Goal: Task Accomplishment & Management: Manage account settings

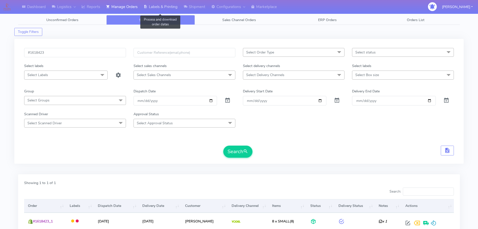
click at [166, 7] on link "Labels & Printing" at bounding box center [161, 7] width 40 height 14
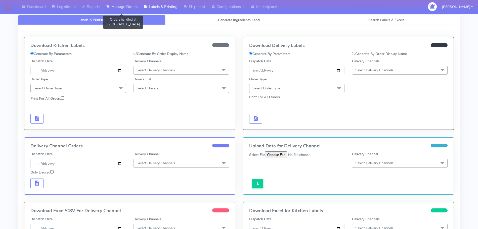
click at [123, 8] on link "Manage Orders" at bounding box center [121, 7] width 37 height 14
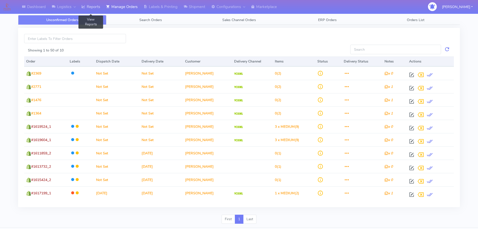
click at [98, 8] on link "Reports" at bounding box center [90, 7] width 25 height 14
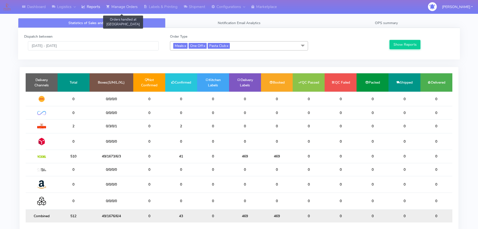
click at [132, 9] on link "Manage Orders" at bounding box center [121, 7] width 37 height 14
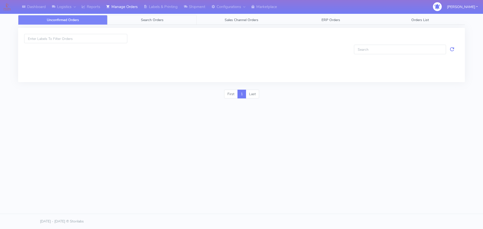
click at [141, 22] on span "Search Orders" at bounding box center [152, 20] width 23 height 5
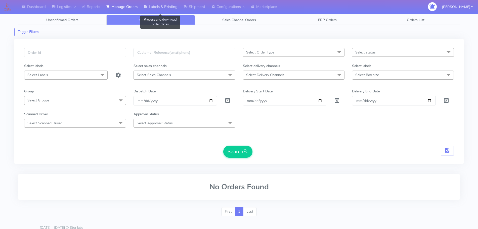
click at [157, 6] on link "Labels & Printing" at bounding box center [161, 7] width 40 height 14
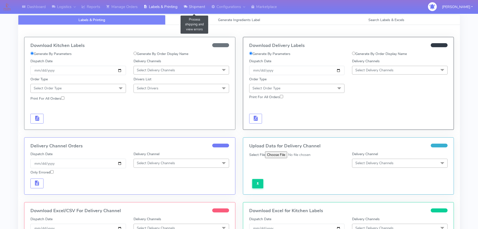
click at [189, 4] on link "Shipment" at bounding box center [195, 7] width 28 height 14
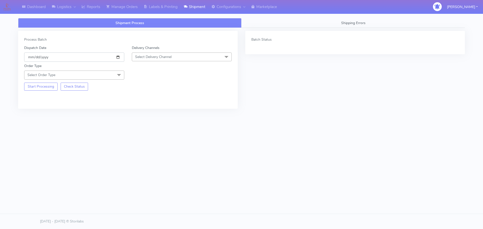
click at [116, 59] on input "[DATE]" at bounding box center [74, 57] width 100 height 9
type input "[DATE]"
click at [161, 57] on span "Select Delivery Channel" at bounding box center [153, 57] width 36 height 5
click at [142, 90] on div "OnFleet" at bounding box center [182, 88] width 95 height 5
click at [118, 78] on span at bounding box center [119, 76] width 10 height 10
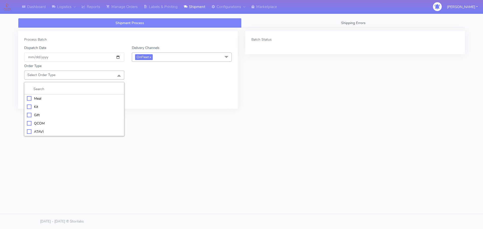
click at [58, 97] on div "Meal" at bounding box center [74, 98] width 95 height 5
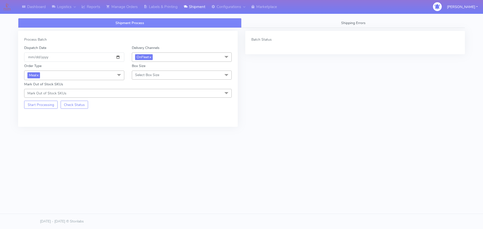
click at [145, 78] on span "Select Box Size" at bounding box center [182, 75] width 100 height 9
click at [149, 98] on div "Small" at bounding box center [182, 98] width 95 height 5
click at [44, 108] on button "Start Processing" at bounding box center [40, 105] width 33 height 8
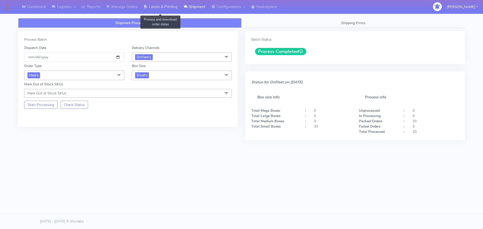
click at [165, 5] on link "Labels & Printing" at bounding box center [161, 7] width 40 height 14
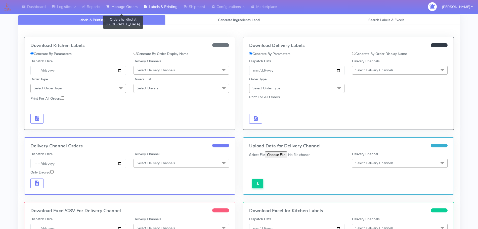
click at [126, 10] on link "Manage Orders" at bounding box center [121, 7] width 37 height 14
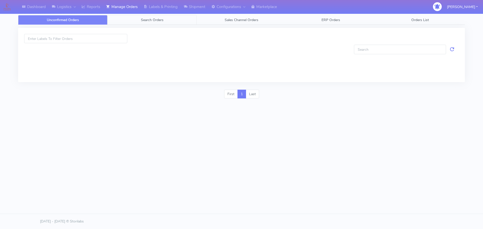
click at [171, 24] on link "Search Orders" at bounding box center [151, 20] width 89 height 10
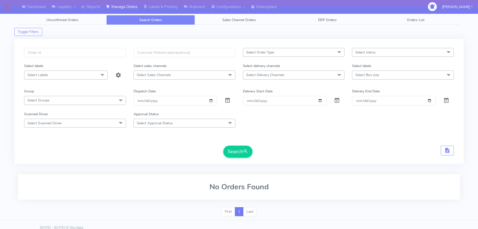
click at [271, 56] on span "Select Order Type" at bounding box center [294, 52] width 102 height 9
click at [271, 55] on span "Select Order Type" at bounding box center [294, 52] width 102 height 9
click at [269, 75] on span "Select Delivery Channels" at bounding box center [265, 75] width 38 height 5
click at [285, 72] on span "Select Delivery Channels" at bounding box center [294, 75] width 102 height 9
click at [276, 75] on span "Select Delivery Channels" at bounding box center [265, 75] width 38 height 5
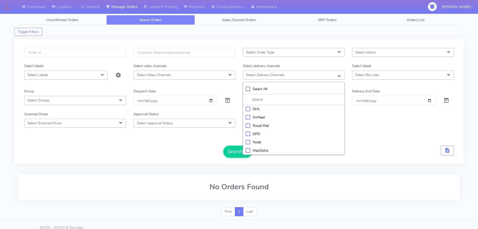
click at [257, 117] on div "OnFleet" at bounding box center [294, 117] width 96 height 5
checkbox input "true"
click at [172, 154] on div "Search" at bounding box center [239, 152] width 430 height 12
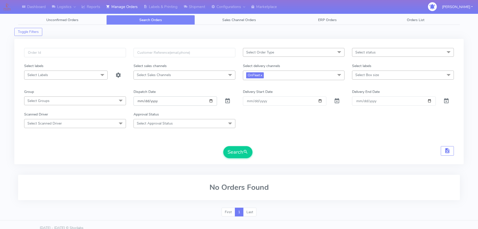
click at [213, 100] on input "[DATE]" at bounding box center [175, 101] width 83 height 9
click at [210, 103] on input "[DATE]" at bounding box center [175, 101] width 83 height 9
type input "[DATE]"
click at [248, 154] on span "submit" at bounding box center [245, 152] width 5 height 7
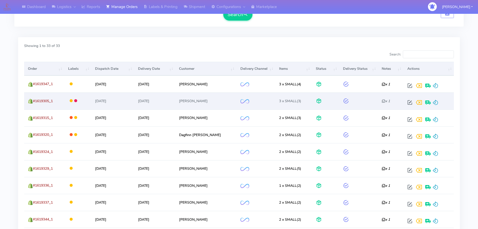
scroll to position [94, 0]
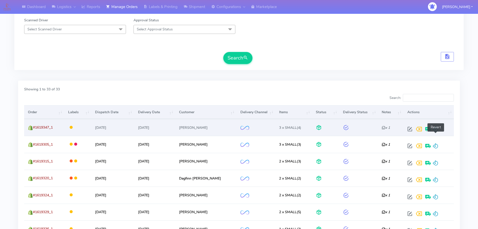
click at [436, 132] on span at bounding box center [435, 130] width 6 height 5
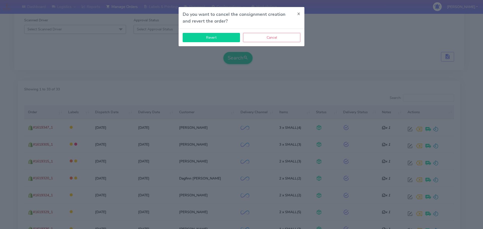
click at [213, 40] on button "Revert" at bounding box center [211, 37] width 57 height 9
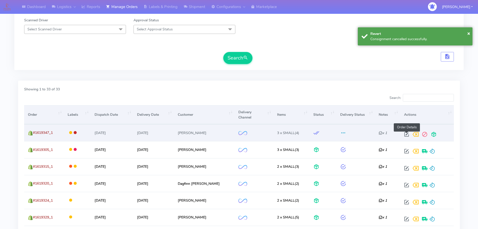
click at [406, 133] on span at bounding box center [406, 135] width 9 height 5
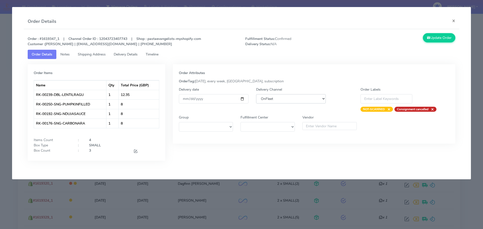
click at [298, 98] on select "DHL OnFleet Royal Mail DPD Yodel MaxOptra Amazon Collection" at bounding box center [291, 98] width 70 height 9
select select "5"
click at [256, 94] on select "DHL OnFleet Royal Mail DPD Yodel MaxOptra Amazon Collection" at bounding box center [291, 98] width 70 height 9
click at [435, 41] on button "Update Order" at bounding box center [439, 37] width 33 height 9
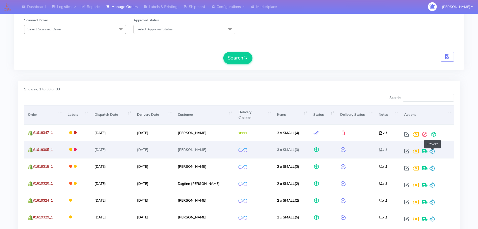
click at [434, 150] on span at bounding box center [432, 152] width 6 height 5
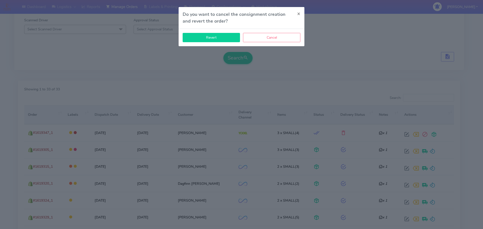
click at [212, 36] on button "Revert" at bounding box center [211, 37] width 57 height 9
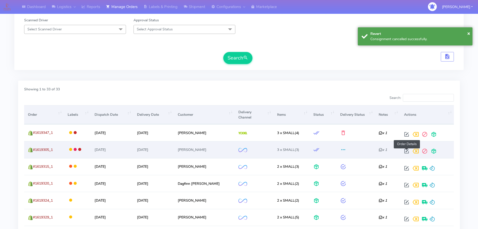
click at [406, 150] on span at bounding box center [406, 152] width 9 height 5
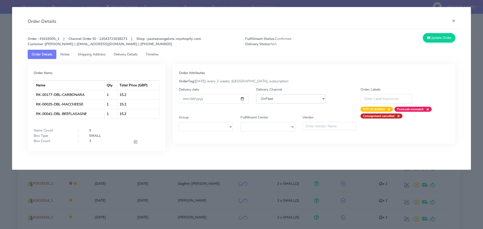
click at [269, 99] on select "DHL OnFleet Royal Mail DPD Yodel MaxOptra Amazon Collection" at bounding box center [291, 98] width 70 height 9
select select "5"
click at [256, 94] on select "DHL OnFleet Royal Mail DPD Yodel MaxOptra Amazon Collection" at bounding box center [291, 98] width 70 height 9
click at [439, 36] on button "Update Order" at bounding box center [439, 37] width 33 height 9
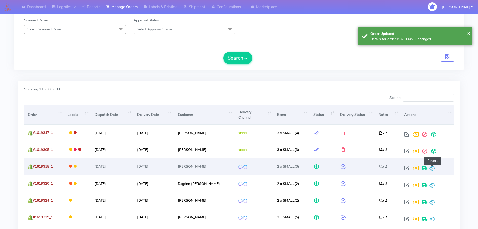
click at [434, 168] on span at bounding box center [432, 169] width 6 height 5
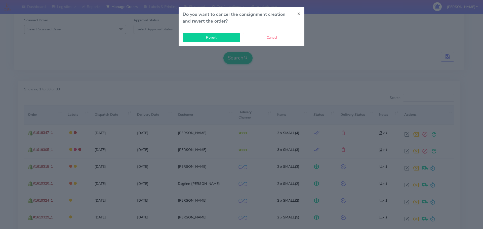
click at [213, 37] on button "Revert" at bounding box center [211, 37] width 57 height 9
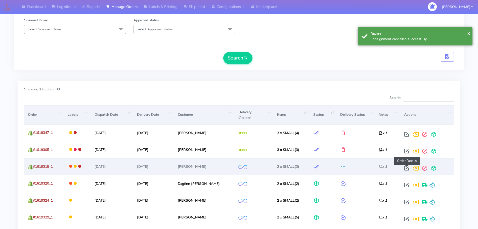
click at [404, 167] on span at bounding box center [406, 169] width 9 height 5
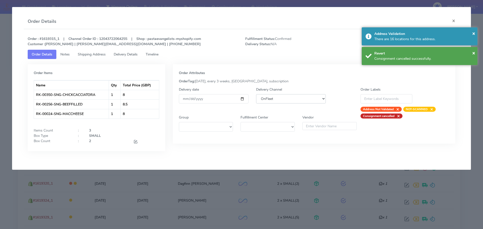
drag, startPoint x: 279, startPoint y: 99, endPoint x: 278, endPoint y: 102, distance: 2.8
click at [279, 99] on select "DHL OnFleet Royal Mail DPD Yodel MaxOptra Amazon Collection" at bounding box center [291, 98] width 70 height 9
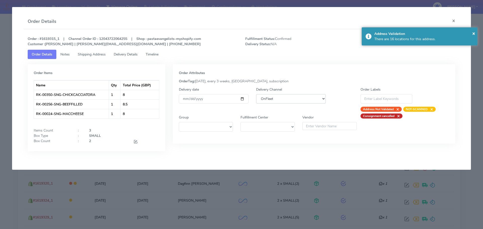
select select "5"
click at [256, 94] on select "DHL OnFleet Royal Mail DPD Yodel MaxOptra Amazon Collection" at bounding box center [291, 98] width 70 height 9
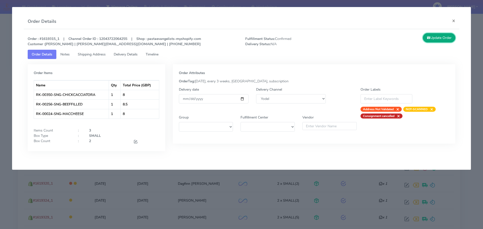
click at [447, 41] on button "Update Order" at bounding box center [439, 37] width 33 height 9
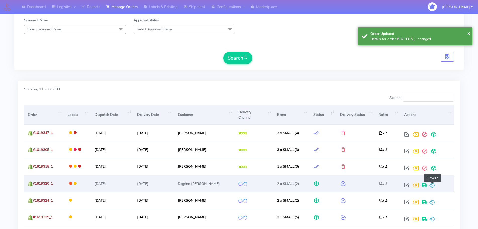
click at [434, 186] on span at bounding box center [432, 186] width 6 height 5
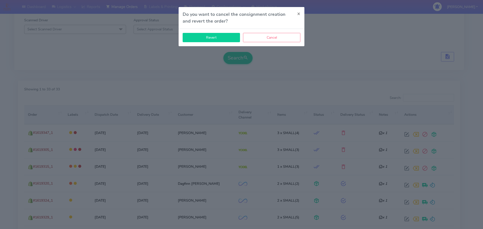
click at [228, 39] on button "Revert" at bounding box center [211, 37] width 57 height 9
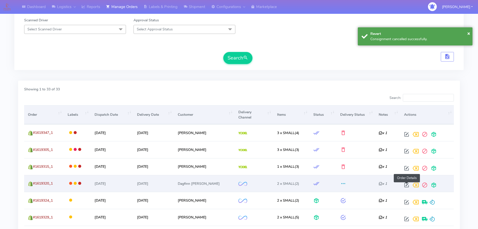
click at [404, 184] on span at bounding box center [406, 186] width 9 height 5
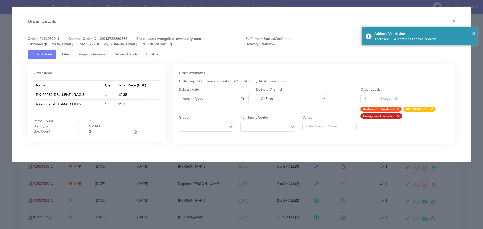
click at [277, 97] on select "DHL OnFleet Royal Mail DPD Yodel MaxOptra Amazon Collection" at bounding box center [291, 98] width 70 height 9
select select "5"
click at [256, 94] on select "DHL OnFleet Royal Mail DPD Yodel MaxOptra Amazon Collection" at bounding box center [291, 98] width 70 height 9
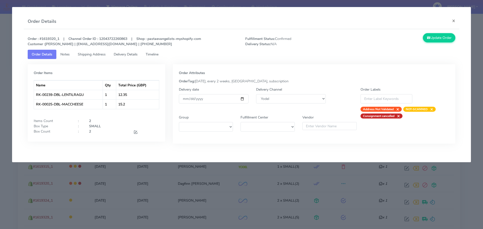
click at [439, 32] on div "Order : #1619320_1 | Channel Order ID : 12043722260863 | Shop : pastaevangelist…" at bounding box center [242, 92] width 436 height 126
click at [439, 33] on button "Update Order" at bounding box center [439, 37] width 33 height 9
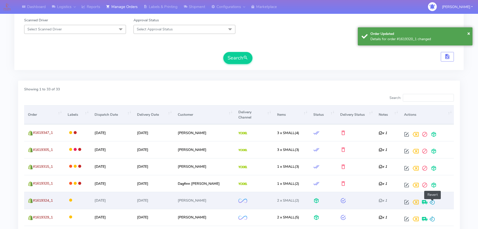
click at [433, 202] on span at bounding box center [432, 203] width 6 height 5
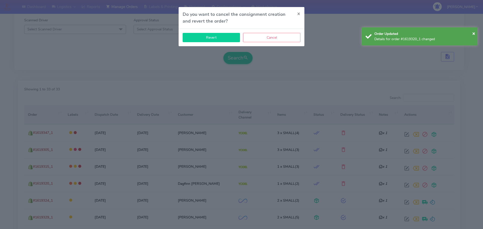
click at [220, 39] on button "Revert" at bounding box center [211, 37] width 57 height 9
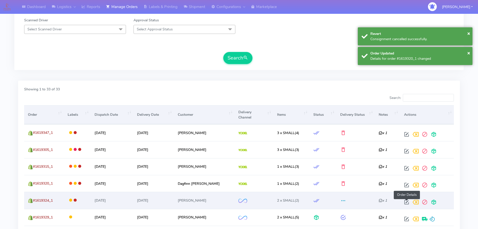
click at [405, 201] on span at bounding box center [406, 203] width 9 height 5
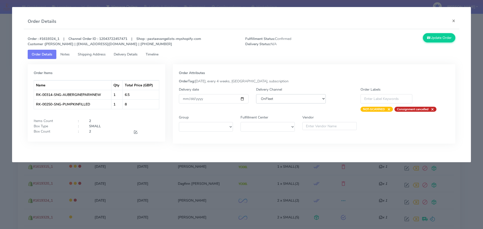
click at [271, 100] on select "DHL OnFleet Royal Mail DPD Yodel MaxOptra Amazon Collection" at bounding box center [291, 98] width 70 height 9
select select "5"
click at [256, 94] on select "DHL OnFleet Royal Mail DPD Yodel MaxOptra Amazon Collection" at bounding box center [291, 98] width 70 height 9
click at [443, 37] on button "Update Order" at bounding box center [439, 37] width 33 height 9
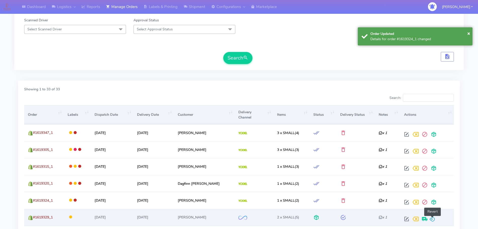
click at [432, 219] on span at bounding box center [432, 220] width 6 height 5
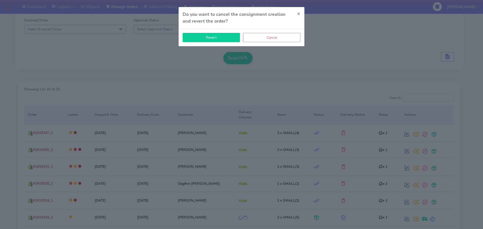
click at [230, 38] on button "Revert" at bounding box center [211, 37] width 57 height 9
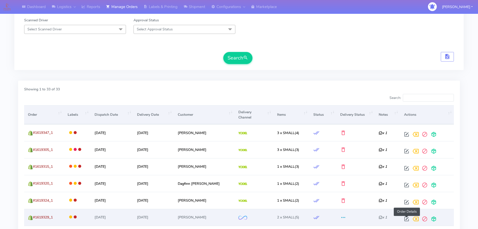
click at [404, 220] on span at bounding box center [406, 220] width 9 height 5
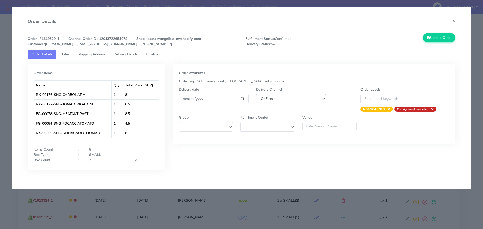
click at [269, 102] on select "DHL OnFleet Royal Mail DPD Yodel MaxOptra Amazon Collection" at bounding box center [291, 98] width 70 height 9
select select "5"
click at [256, 94] on select "DHL OnFleet Royal Mail DPD Yodel MaxOptra Amazon Collection" at bounding box center [291, 98] width 70 height 9
click at [443, 37] on button "Update Order" at bounding box center [439, 37] width 33 height 9
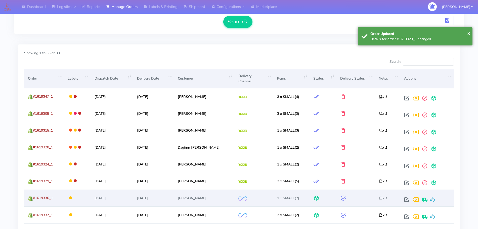
scroll to position [157, 0]
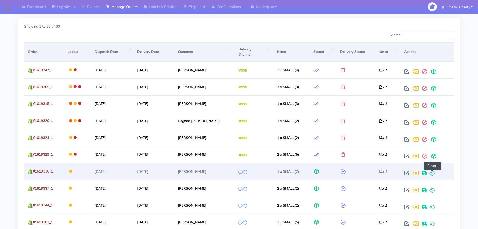
click at [432, 172] on span at bounding box center [432, 174] width 6 height 5
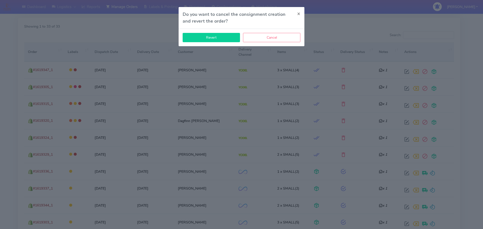
click at [219, 41] on button "Revert" at bounding box center [211, 37] width 57 height 9
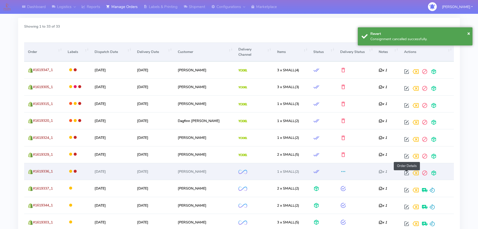
click at [407, 173] on span at bounding box center [406, 174] width 9 height 5
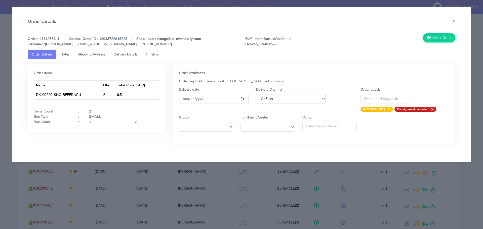
click at [284, 100] on select "DHL OnFleet Royal Mail DPD Yodel MaxOptra Amazon Collection" at bounding box center [291, 98] width 70 height 9
select select "5"
click at [256, 94] on select "DHL OnFleet Royal Mail DPD Yodel MaxOptra Amazon Collection" at bounding box center [291, 98] width 70 height 9
click at [436, 39] on button "Update Order" at bounding box center [439, 37] width 33 height 9
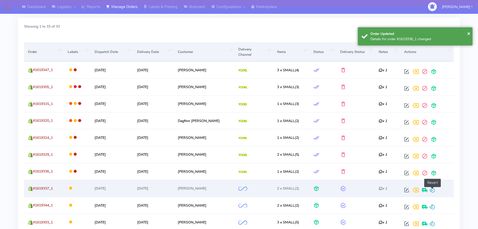
click at [432, 189] on span at bounding box center [432, 191] width 6 height 5
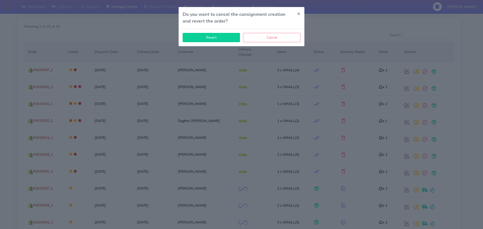
click at [206, 38] on button "Revert" at bounding box center [211, 37] width 57 height 9
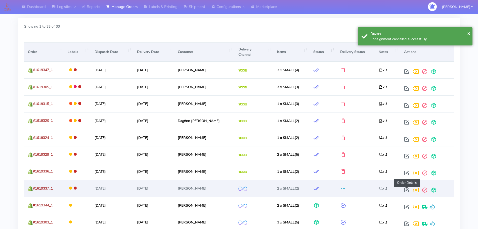
click at [405, 189] on span at bounding box center [406, 191] width 9 height 5
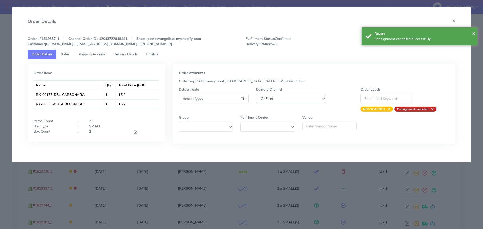
click at [270, 100] on select "DHL OnFleet Royal Mail DPD Yodel MaxOptra Amazon Collection" at bounding box center [291, 98] width 70 height 9
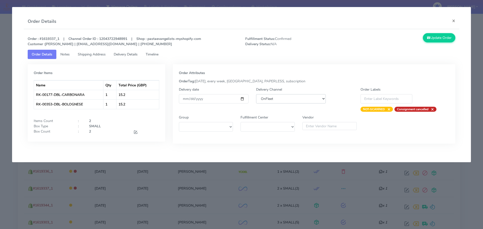
select select "5"
click at [256, 94] on select "DHL OnFleet Royal Mail DPD Yodel MaxOptra Amazon Collection" at bounding box center [291, 98] width 70 height 9
click at [442, 38] on button "Update Order" at bounding box center [439, 37] width 33 height 9
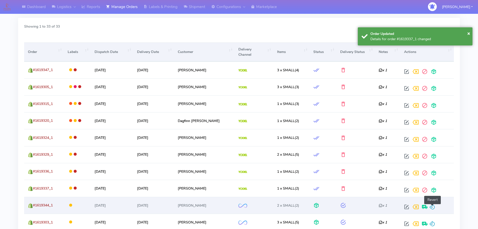
click at [432, 207] on span at bounding box center [432, 208] width 6 height 5
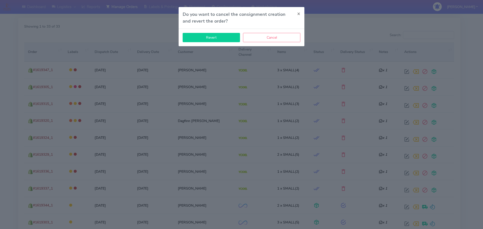
click at [220, 38] on button "Revert" at bounding box center [211, 37] width 57 height 9
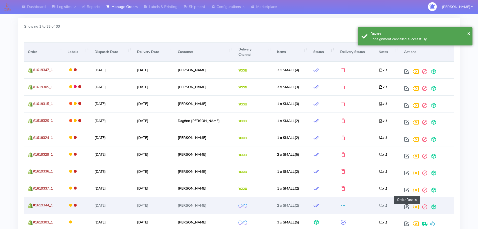
click at [408, 208] on span at bounding box center [406, 208] width 9 height 5
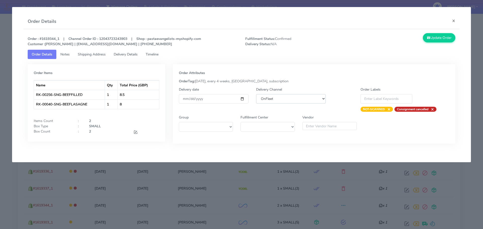
click at [286, 100] on select "DHL OnFleet Royal Mail DPD Yodel MaxOptra Amazon Collection" at bounding box center [291, 98] width 70 height 9
select select "5"
click at [256, 94] on select "DHL OnFleet Royal Mail DPD Yodel MaxOptra Amazon Collection" at bounding box center [291, 98] width 70 height 9
click at [437, 40] on button "Update Order" at bounding box center [439, 37] width 33 height 9
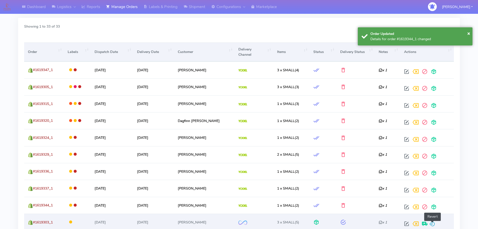
click at [432, 223] on span at bounding box center [432, 225] width 6 height 5
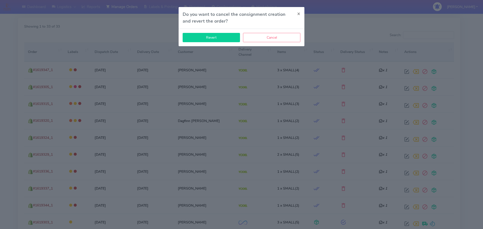
click at [220, 36] on button "Revert" at bounding box center [211, 37] width 57 height 9
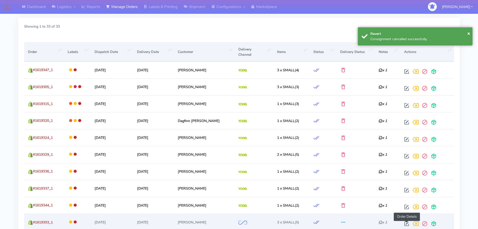
click at [406, 223] on span at bounding box center [406, 225] width 9 height 5
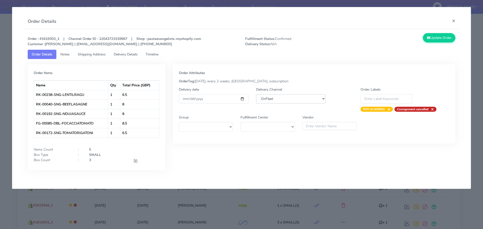
click at [298, 98] on select "DHL OnFleet Royal Mail DPD Yodel MaxOptra Amazon Collection" at bounding box center [291, 98] width 70 height 9
select select "5"
click at [256, 94] on select "DHL OnFleet Royal Mail DPD Yodel MaxOptra Amazon Collection" at bounding box center [291, 98] width 70 height 9
click at [445, 35] on button "Update Order" at bounding box center [439, 37] width 33 height 9
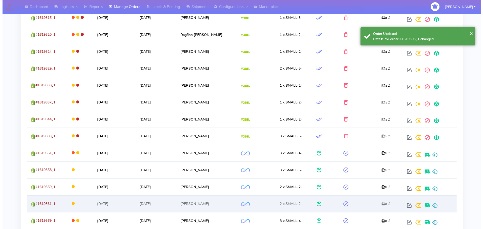
scroll to position [251, 0]
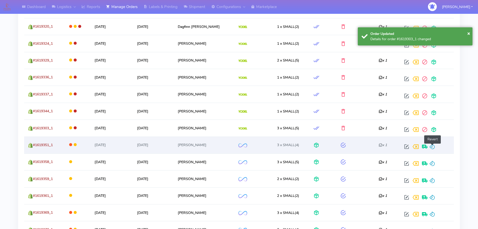
click at [433, 147] on span at bounding box center [432, 148] width 6 height 5
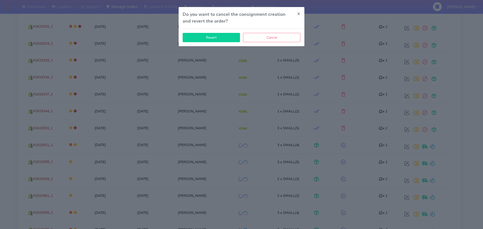
click at [214, 37] on button "Revert" at bounding box center [211, 37] width 57 height 9
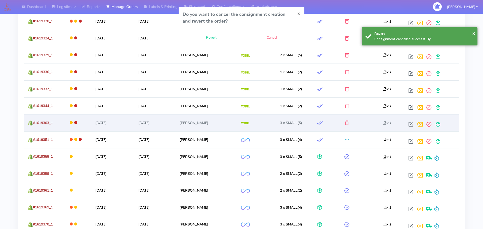
scroll to position [257, 0]
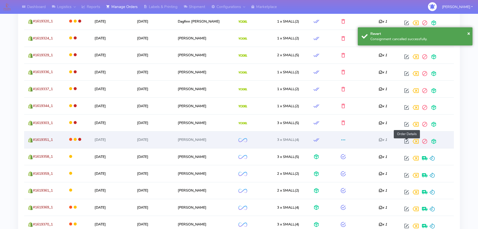
click at [407, 140] on span at bounding box center [406, 142] width 9 height 5
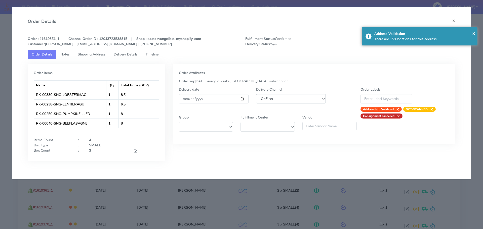
click at [263, 97] on select "DHL OnFleet Royal Mail DPD Yodel MaxOptra Amazon Collection" at bounding box center [291, 98] width 70 height 9
select select "5"
click at [256, 94] on select "DHL OnFleet Royal Mail DPD Yodel MaxOptra Amazon Collection" at bounding box center [291, 98] width 70 height 9
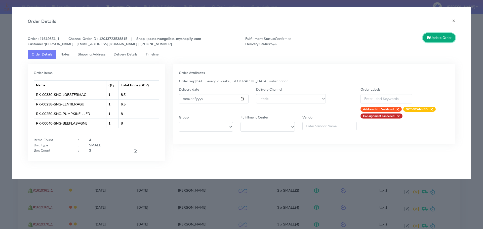
click at [435, 38] on button "Update Order" at bounding box center [439, 37] width 33 height 9
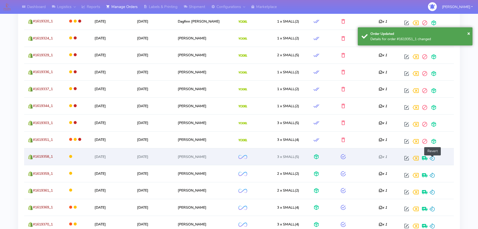
click at [433, 159] on span at bounding box center [432, 159] width 6 height 5
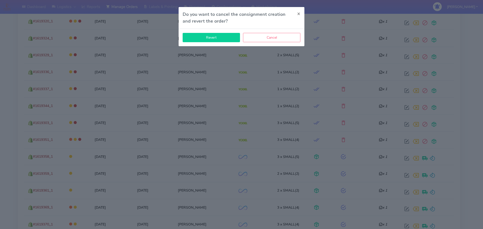
click at [232, 37] on button "Revert" at bounding box center [211, 37] width 57 height 9
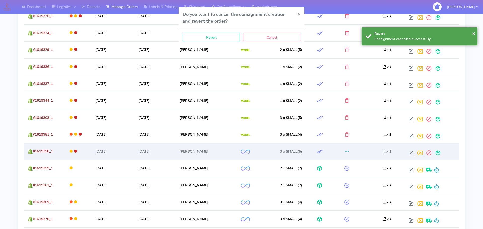
scroll to position [262, 0]
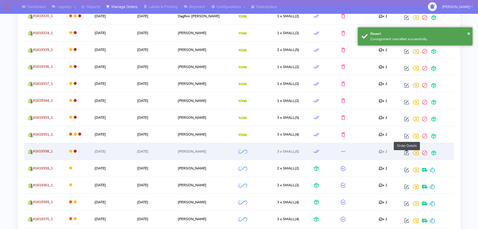
click at [406, 152] on span at bounding box center [406, 154] width 9 height 5
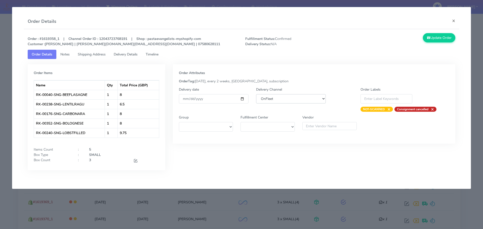
click at [292, 96] on select "DHL OnFleet Royal Mail DPD Yodel MaxOptra Amazon Collection" at bounding box center [291, 98] width 70 height 9
select select "5"
click at [256, 94] on select "DHL OnFleet Royal Mail DPD Yodel MaxOptra Amazon Collection" at bounding box center [291, 98] width 70 height 9
click at [441, 36] on button "Update Order" at bounding box center [439, 37] width 33 height 9
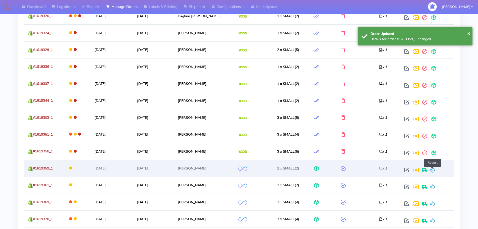
click at [432, 169] on span at bounding box center [432, 171] width 6 height 5
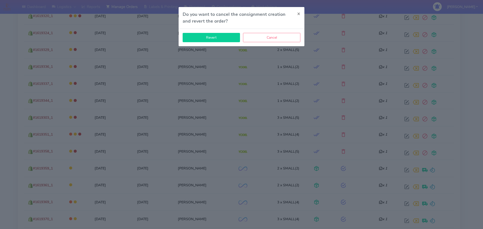
click at [225, 37] on button "Revert" at bounding box center [211, 37] width 57 height 9
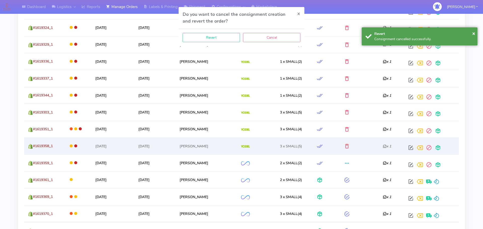
scroll to position [267, 0]
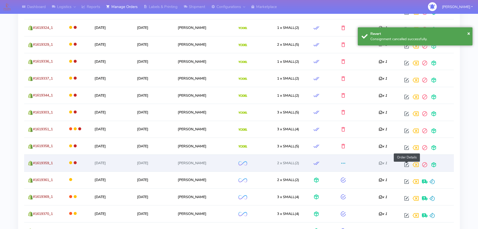
click at [405, 164] on span at bounding box center [406, 166] width 9 height 5
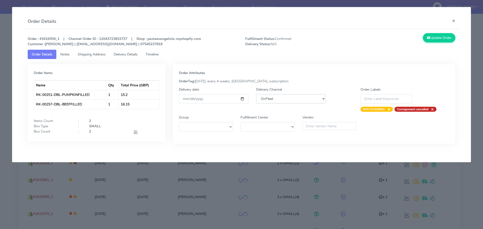
drag, startPoint x: 265, startPoint y: 98, endPoint x: 266, endPoint y: 102, distance: 4.0
click at [265, 98] on select "DHL OnFleet Royal Mail DPD Yodel MaxOptra Amazon Collection" at bounding box center [291, 98] width 70 height 9
select select "5"
click at [256, 94] on select "DHL OnFleet Royal Mail DPD Yodel MaxOptra Amazon Collection" at bounding box center [291, 98] width 70 height 9
click at [440, 35] on button "Update Order" at bounding box center [439, 37] width 33 height 9
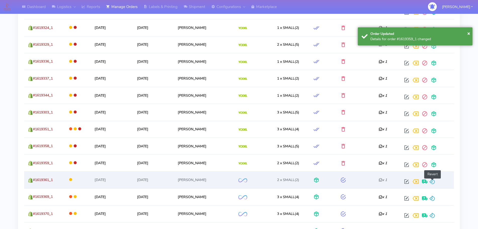
click at [431, 181] on span at bounding box center [432, 183] width 6 height 5
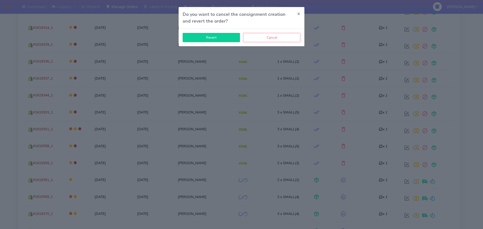
drag, startPoint x: 217, startPoint y: 31, endPoint x: 214, endPoint y: 38, distance: 7.3
click at [216, 32] on div "Revert Cancel" at bounding box center [242, 37] width 126 height 17
click at [214, 38] on button "Revert" at bounding box center [211, 37] width 57 height 9
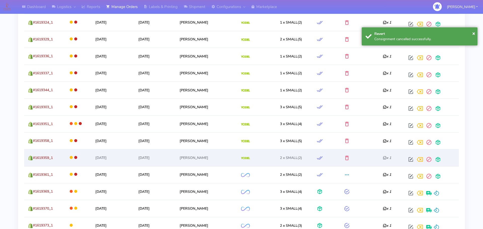
scroll to position [273, 0]
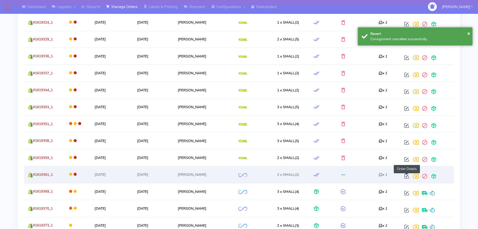
click at [405, 175] on span at bounding box center [406, 177] width 9 height 5
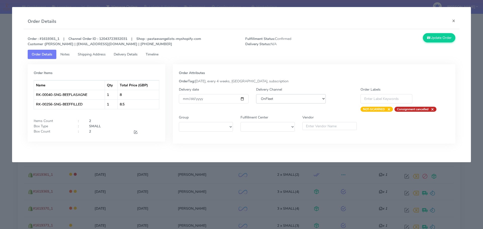
click at [274, 99] on select "DHL OnFleet Royal Mail DPD Yodel MaxOptra Amazon Collection" at bounding box center [291, 98] width 70 height 9
select select "5"
click at [256, 94] on select "DHL OnFleet Royal Mail DPD Yodel MaxOptra Amazon Collection" at bounding box center [291, 98] width 70 height 9
click at [428, 42] on button "Update Order" at bounding box center [439, 37] width 33 height 9
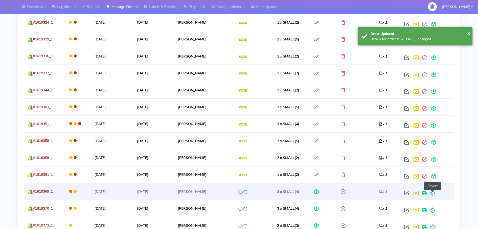
click at [434, 194] on span at bounding box center [432, 194] width 6 height 5
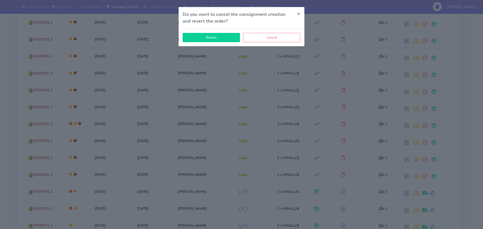
click at [218, 40] on button "Revert" at bounding box center [211, 37] width 57 height 9
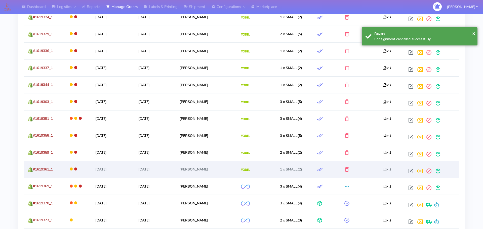
scroll to position [278, 0]
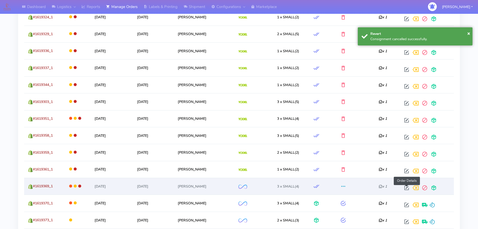
click at [405, 188] on span at bounding box center [406, 189] width 9 height 5
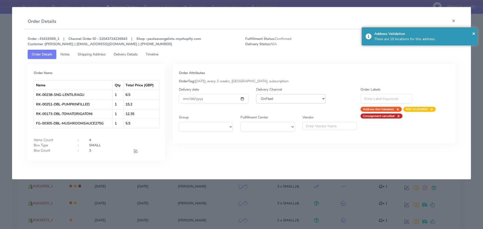
click at [283, 102] on select "DHL OnFleet Royal Mail DPD Yodel MaxOptra Amazon Collection" at bounding box center [291, 98] width 70 height 9
select select "5"
click at [256, 94] on select "DHL OnFleet Royal Mail DPD Yodel MaxOptra Amazon Collection" at bounding box center [291, 98] width 70 height 9
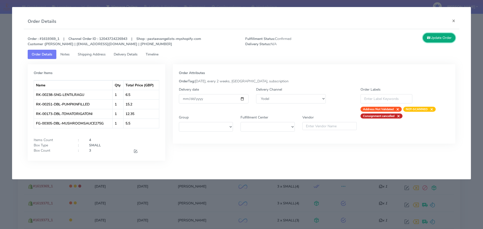
click at [439, 37] on button "Update Order" at bounding box center [439, 37] width 33 height 9
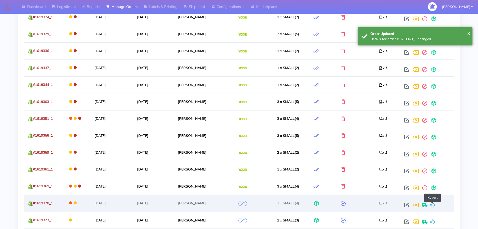
click at [434, 204] on span at bounding box center [432, 206] width 6 height 5
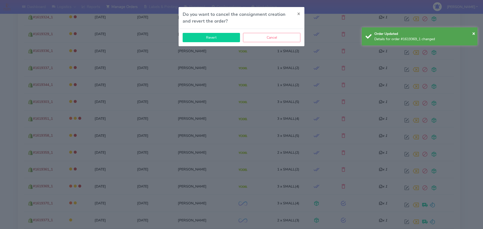
click at [208, 35] on button "Revert" at bounding box center [211, 37] width 57 height 9
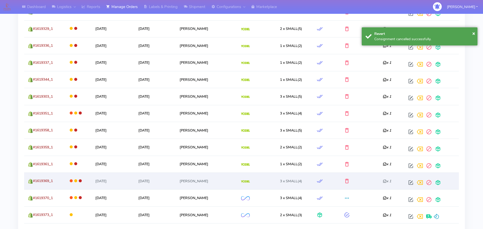
scroll to position [283, 0]
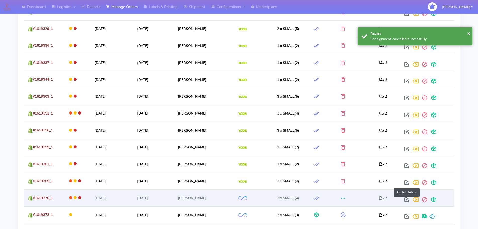
click at [406, 199] on span at bounding box center [406, 201] width 9 height 5
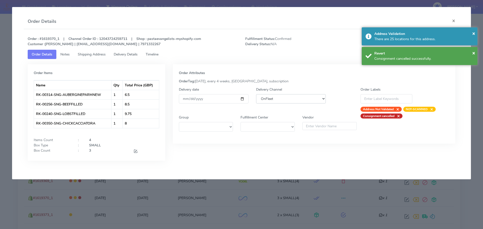
click at [279, 99] on select "DHL OnFleet Royal Mail DPD Yodel MaxOptra Amazon Collection" at bounding box center [291, 98] width 70 height 9
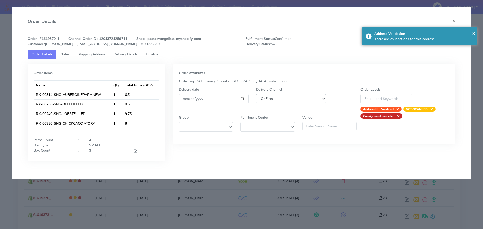
select select "5"
click at [256, 94] on select "DHL OnFleet Royal Mail DPD Yodel MaxOptra Amazon Collection" at bounding box center [291, 98] width 70 height 9
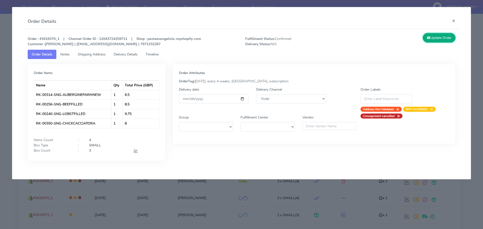
click at [442, 40] on button "Update Order" at bounding box center [439, 37] width 33 height 9
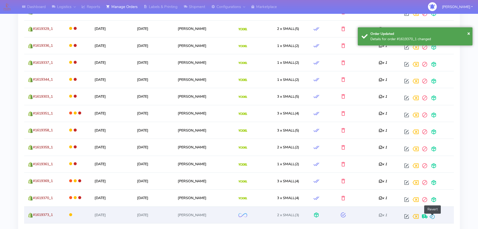
click at [435, 215] on span at bounding box center [432, 217] width 6 height 5
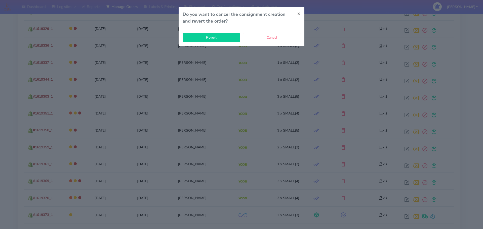
click at [222, 39] on button "Revert" at bounding box center [211, 37] width 57 height 9
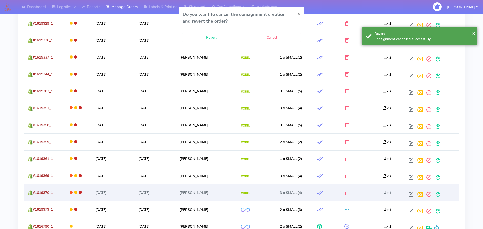
scroll to position [288, 0]
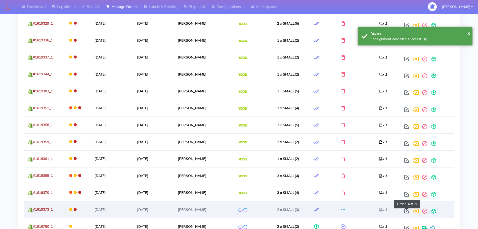
click at [405, 212] on span at bounding box center [406, 212] width 9 height 5
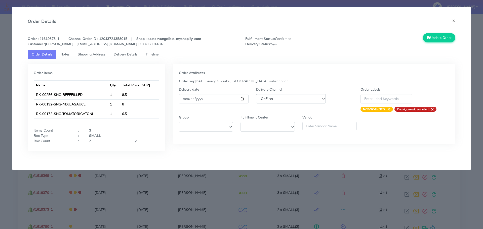
drag, startPoint x: 265, startPoint y: 99, endPoint x: 265, endPoint y: 102, distance: 3.0
click at [265, 99] on select "DHL OnFleet Royal Mail DPD Yodel MaxOptra Amazon Collection" at bounding box center [291, 98] width 70 height 9
select select "5"
click at [256, 94] on select "DHL OnFleet Royal Mail DPD Yodel MaxOptra Amazon Collection" at bounding box center [291, 98] width 70 height 9
click at [438, 40] on button "Update Order" at bounding box center [439, 37] width 33 height 9
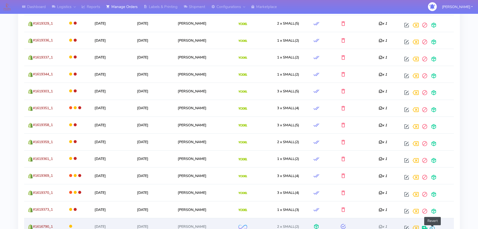
click at [433, 227] on span at bounding box center [432, 229] width 6 height 5
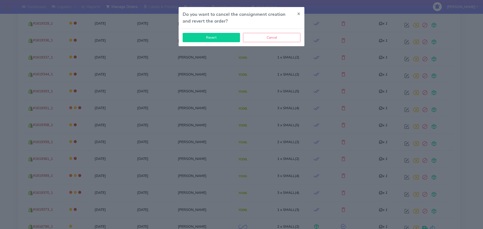
click at [217, 38] on button "Revert" at bounding box center [211, 37] width 57 height 9
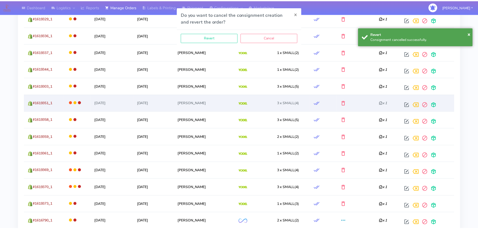
scroll to position [294, 0]
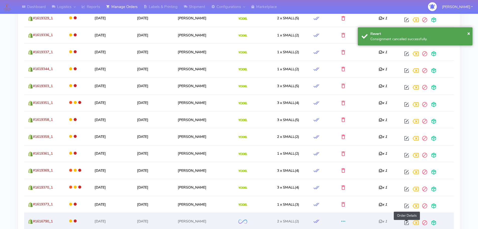
click at [405, 222] on span at bounding box center [406, 224] width 9 height 5
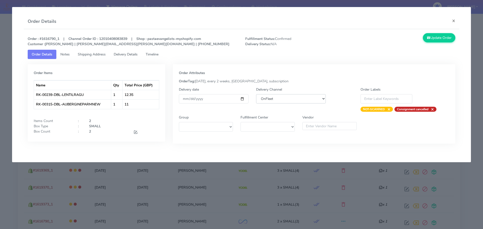
click at [262, 98] on select "DHL OnFleet Royal Mail DPD Yodel MaxOptra Amazon Collection" at bounding box center [291, 98] width 70 height 9
select select "5"
click at [256, 94] on select "DHL OnFleet Royal Mail DPD Yodel MaxOptra Amazon Collection" at bounding box center [291, 98] width 70 height 9
click at [446, 36] on button "Update Order" at bounding box center [439, 37] width 33 height 9
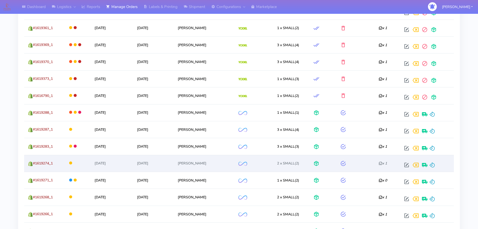
scroll to position [451, 0]
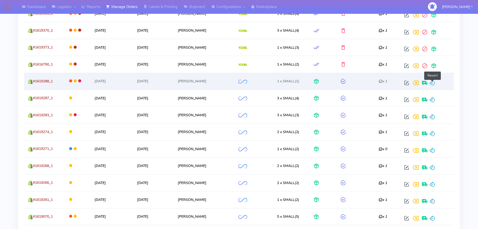
click at [435, 85] on span at bounding box center [432, 84] width 6 height 5
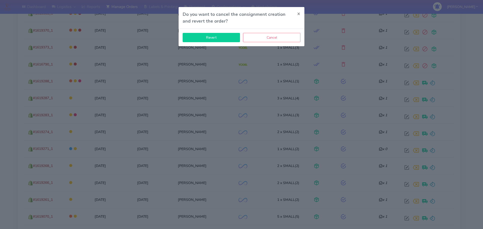
click at [219, 36] on button "Revert" at bounding box center [211, 37] width 57 height 9
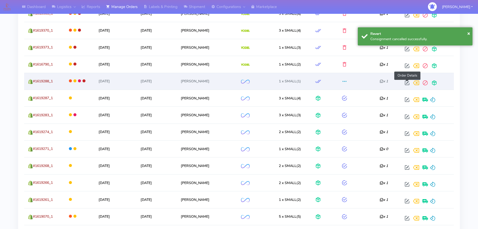
click at [408, 84] on span at bounding box center [407, 84] width 9 height 5
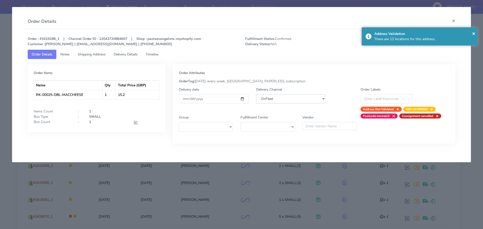
click at [294, 100] on select "DHL OnFleet Royal Mail DPD Yodel MaxOptra Amazon Collection" at bounding box center [291, 98] width 70 height 9
click at [256, 94] on select "DHL OnFleet Royal Mail DPD Yodel MaxOptra Amazon Collection" at bounding box center [291, 98] width 70 height 9
click at [283, 98] on select "DHL OnFleet Royal Mail DPD Yodel MaxOptra Amazon Collection" at bounding box center [291, 98] width 70 height 9
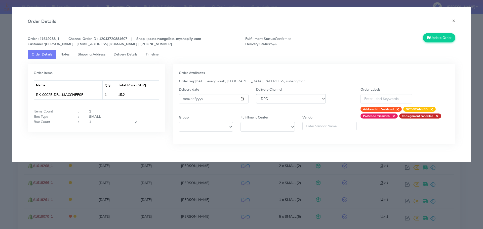
select select "5"
click at [256, 94] on select "DHL OnFleet Royal Mail DPD Yodel MaxOptra Amazon Collection" at bounding box center [291, 98] width 70 height 9
click at [439, 32] on div "Order : #1619288_1 | Channel Order ID : 12043720884607 | Shop : pastaevangelist…" at bounding box center [242, 92] width 436 height 126
click at [439, 35] on button "Update Order" at bounding box center [439, 37] width 33 height 9
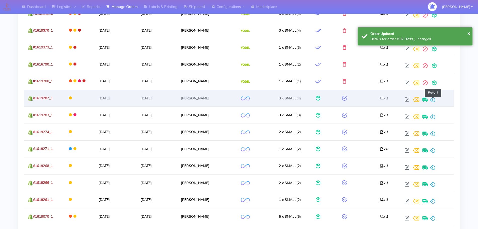
click at [434, 101] on span at bounding box center [433, 101] width 6 height 5
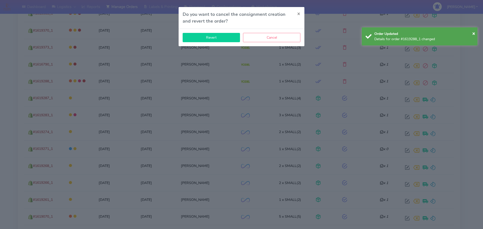
click at [226, 40] on button "Revert" at bounding box center [211, 37] width 57 height 9
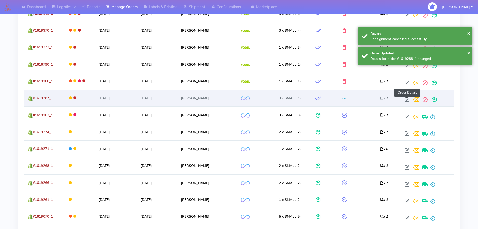
click at [407, 99] on span at bounding box center [407, 101] width 9 height 5
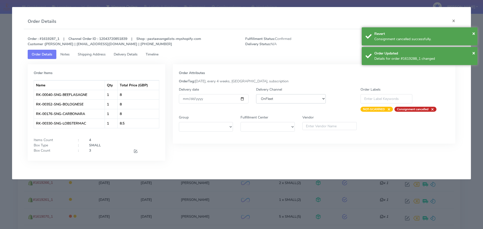
click at [286, 101] on select "DHL OnFleet Royal Mail DPD Yodel MaxOptra Amazon Collection" at bounding box center [291, 98] width 70 height 9
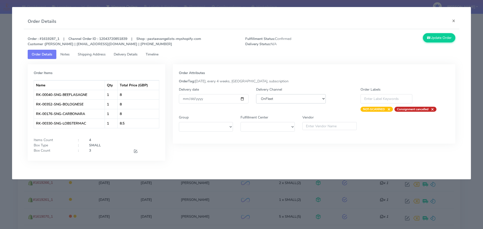
select select "5"
click at [256, 94] on select "DHL OnFleet Royal Mail DPD Yodel MaxOptra Amazon Collection" at bounding box center [291, 98] width 70 height 9
click at [443, 42] on div "Update Order" at bounding box center [404, 40] width 109 height 14
click at [444, 40] on button "Update Order" at bounding box center [439, 37] width 33 height 9
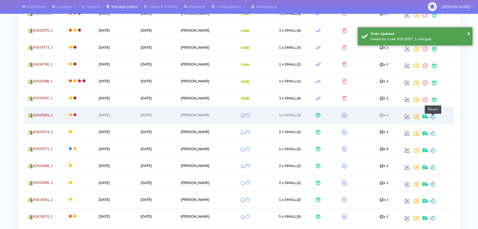
click at [434, 116] on span at bounding box center [433, 118] width 6 height 5
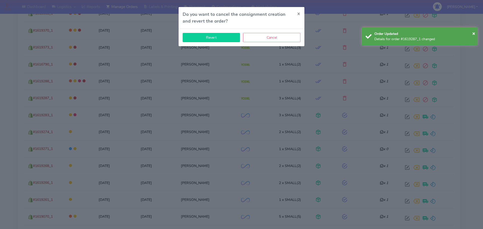
click at [219, 39] on button "Revert" at bounding box center [211, 37] width 57 height 9
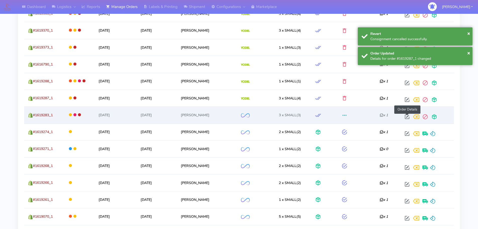
click at [406, 117] on span at bounding box center [407, 118] width 9 height 5
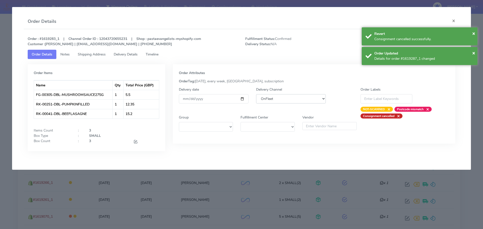
click at [303, 102] on select "DHL OnFleet Royal Mail DPD Yodel MaxOptra Amazon Collection" at bounding box center [291, 98] width 70 height 9
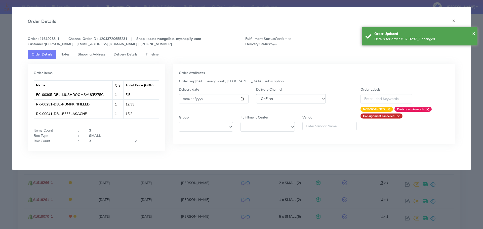
select select "5"
click at [256, 94] on select "DHL OnFleet Royal Mail DPD Yodel MaxOptra Amazon Collection" at bounding box center [291, 98] width 70 height 9
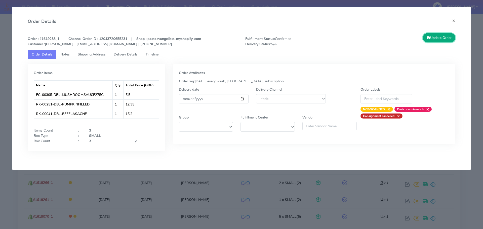
click at [442, 39] on button "Update Order" at bounding box center [439, 37] width 33 height 9
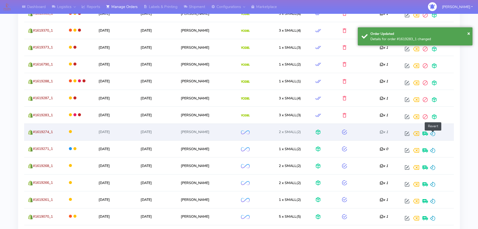
click at [433, 133] on span at bounding box center [433, 135] width 6 height 5
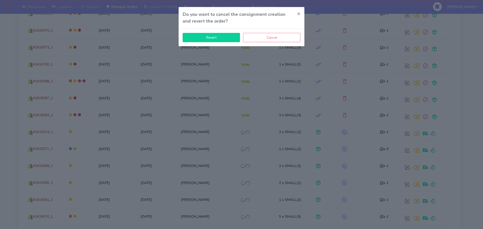
click at [198, 36] on button "Revert" at bounding box center [211, 37] width 57 height 9
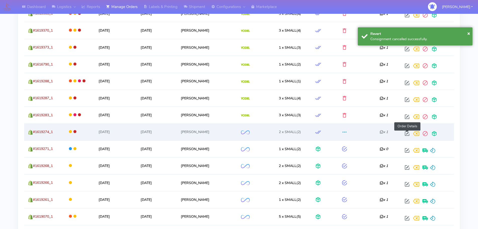
click at [407, 136] on span at bounding box center [407, 135] width 9 height 5
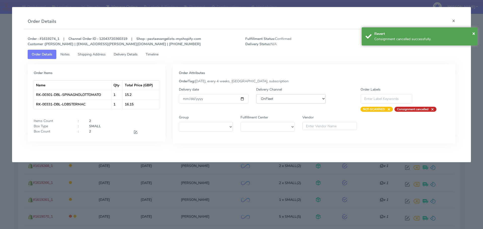
drag, startPoint x: 272, startPoint y: 99, endPoint x: 271, endPoint y: 102, distance: 3.5
click at [272, 99] on select "DHL OnFleet Royal Mail DPD Yodel MaxOptra Amazon Collection" at bounding box center [291, 98] width 70 height 9
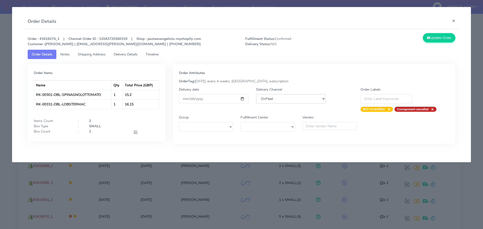
select select "5"
click at [256, 94] on select "DHL OnFleet Royal Mail DPD Yodel MaxOptra Amazon Collection" at bounding box center [291, 98] width 70 height 9
click at [439, 39] on button "Update Order" at bounding box center [439, 37] width 33 height 9
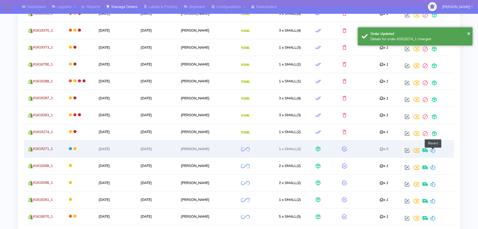
click at [433, 149] on span at bounding box center [433, 151] width 6 height 5
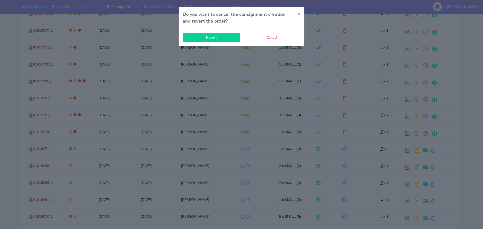
click at [211, 38] on button "Revert" at bounding box center [211, 37] width 57 height 9
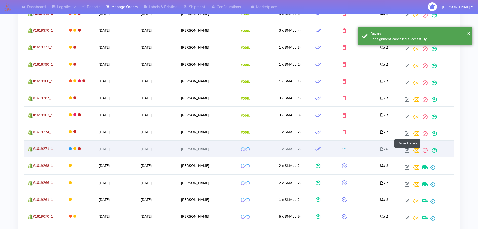
click at [407, 151] on span at bounding box center [407, 151] width 9 height 5
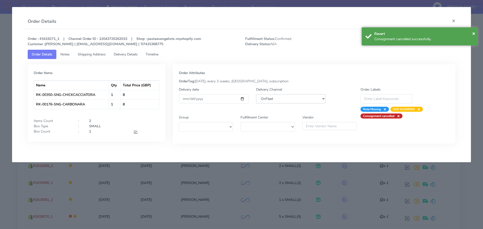
click at [273, 98] on select "DHL OnFleet Royal Mail DPD Yodel MaxOptra Amazon Collection" at bounding box center [291, 98] width 70 height 9
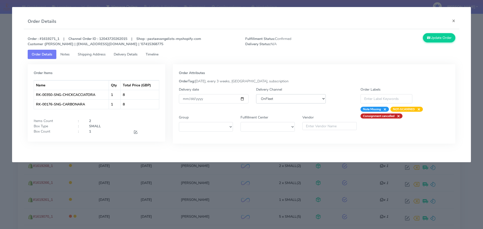
select select "5"
click at [256, 94] on select "DHL OnFleet Royal Mail DPD Yodel MaxOptra Amazon Collection" at bounding box center [291, 98] width 70 height 9
click at [441, 38] on button "Update Order" at bounding box center [439, 37] width 33 height 9
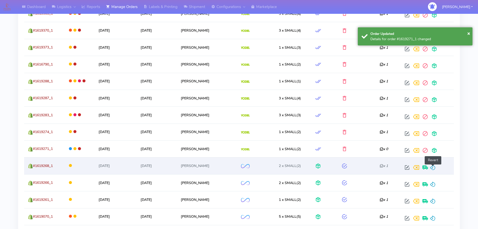
click at [434, 167] on span at bounding box center [433, 168] width 6 height 5
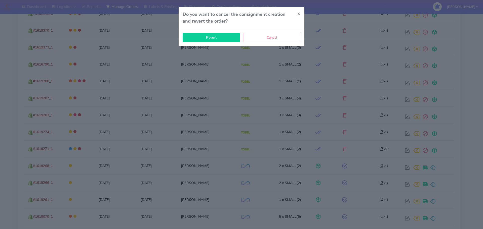
click at [204, 38] on button "Revert" at bounding box center [211, 37] width 57 height 9
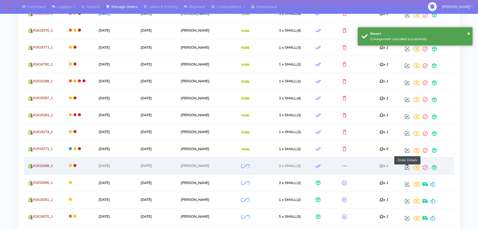
click at [406, 167] on span at bounding box center [407, 168] width 9 height 5
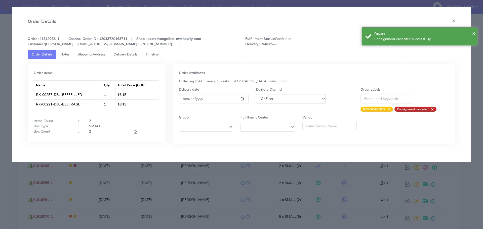
click at [268, 100] on select "DHL OnFleet Royal Mail DPD Yodel MaxOptra Amazon Collection" at bounding box center [291, 98] width 70 height 9
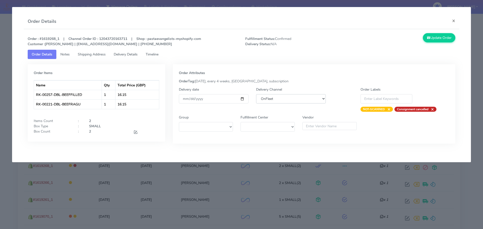
select select "5"
click at [256, 94] on select "DHL OnFleet Royal Mail DPD Yodel MaxOptra Amazon Collection" at bounding box center [291, 98] width 70 height 9
click at [443, 38] on button "Update Order" at bounding box center [439, 37] width 33 height 9
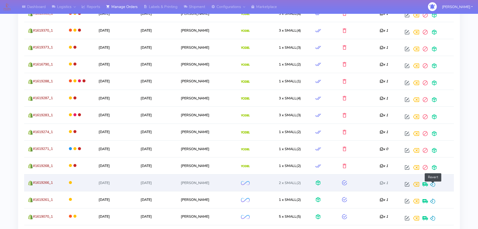
click at [435, 183] on span at bounding box center [433, 185] width 6 height 5
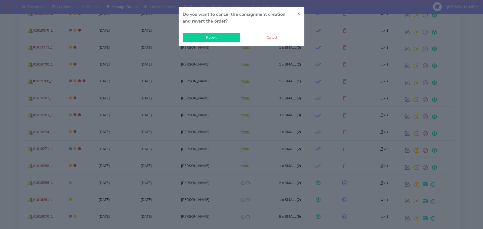
click at [212, 36] on button "Revert" at bounding box center [211, 37] width 57 height 9
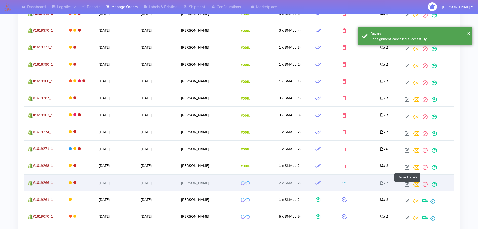
click at [407, 186] on span at bounding box center [407, 185] width 9 height 5
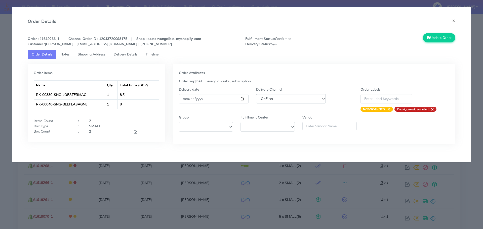
click at [290, 99] on select "DHL OnFleet Royal Mail DPD Yodel MaxOptra Amazon Collection" at bounding box center [291, 98] width 70 height 9
select select "5"
click at [256, 94] on select "DHL OnFleet Royal Mail DPD Yodel MaxOptra Amazon Collection" at bounding box center [291, 98] width 70 height 9
click at [435, 37] on button "Update Order" at bounding box center [439, 37] width 33 height 9
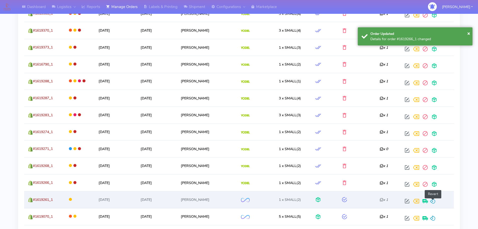
click at [435, 202] on span at bounding box center [433, 202] width 6 height 5
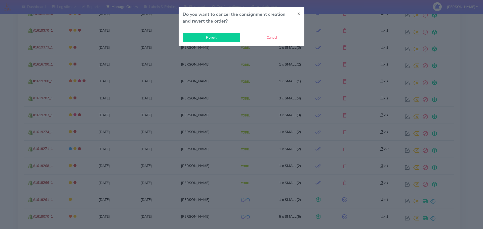
click at [218, 38] on button "Revert" at bounding box center [211, 37] width 57 height 9
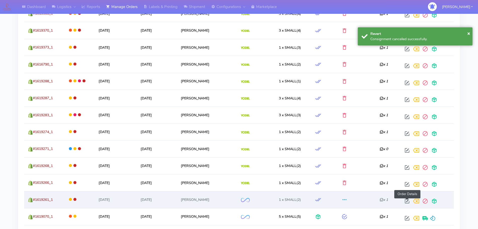
click at [407, 202] on span at bounding box center [407, 202] width 9 height 5
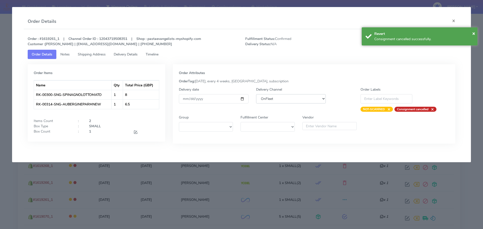
click at [283, 97] on select "DHL OnFleet Royal Mail DPD Yodel MaxOptra Amazon Collection" at bounding box center [291, 98] width 70 height 9
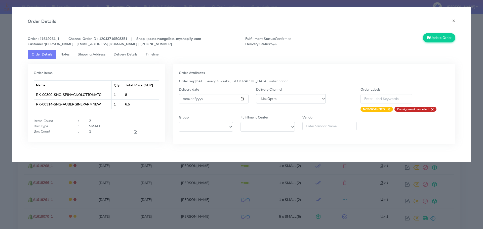
click at [256, 94] on select "DHL OnFleet Royal Mail DPD Yodel MaxOptra Amazon Collection" at bounding box center [291, 98] width 70 height 9
click at [303, 98] on select "DHL OnFleet Royal Mail DPD Yodel MaxOptra Amazon Collection" at bounding box center [291, 98] width 70 height 9
select select "5"
click at [256, 94] on select "DHL OnFleet Royal Mail DPD Yodel MaxOptra Amazon Collection" at bounding box center [291, 98] width 70 height 9
click at [439, 37] on button "Update Order" at bounding box center [439, 37] width 33 height 9
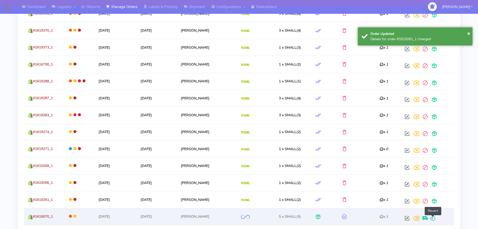
click at [433, 219] on span at bounding box center [433, 219] width 6 height 5
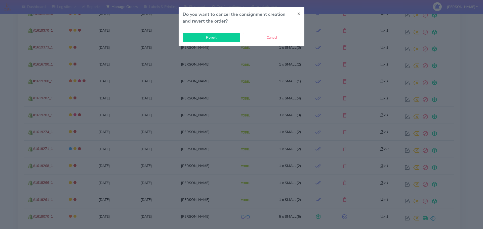
click at [222, 36] on button "Revert" at bounding box center [211, 37] width 57 height 9
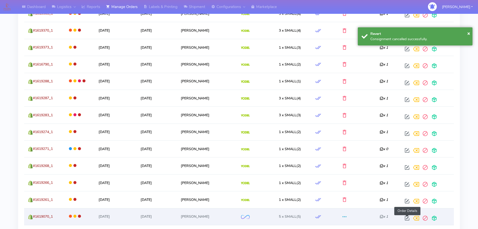
click at [408, 219] on span at bounding box center [407, 219] width 9 height 5
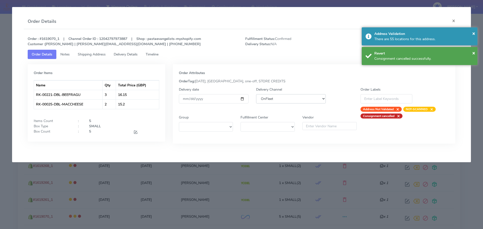
click at [288, 100] on select "DHL OnFleet Royal Mail DPD Yodel MaxOptra Amazon Collection" at bounding box center [291, 98] width 70 height 9
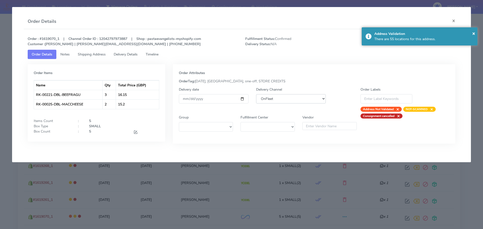
select select "5"
click at [256, 94] on select "DHL OnFleet Royal Mail DPD Yodel MaxOptra Amazon Collection" at bounding box center [291, 98] width 70 height 9
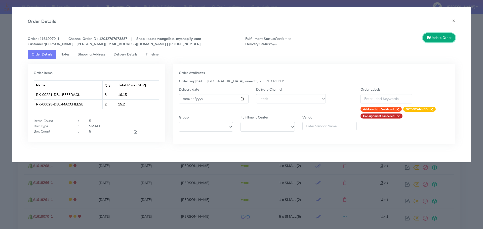
click at [440, 34] on button "Update Order" at bounding box center [439, 37] width 33 height 9
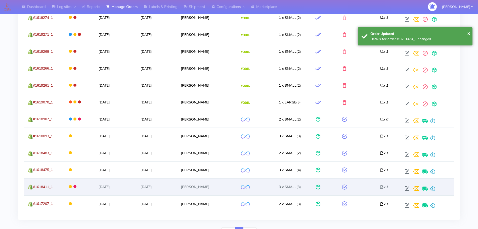
scroll to position [577, 0]
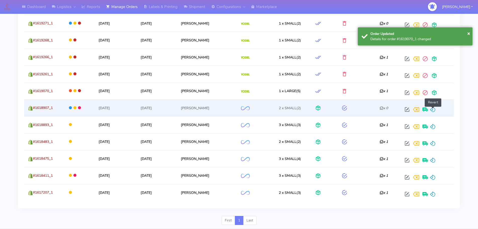
click at [435, 110] on span at bounding box center [433, 110] width 6 height 5
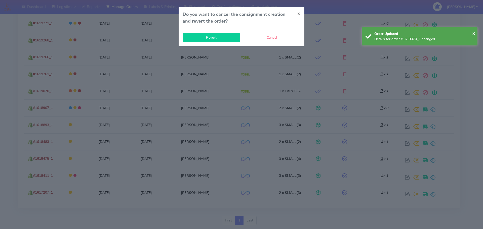
click at [226, 39] on button "Revert" at bounding box center [211, 37] width 57 height 9
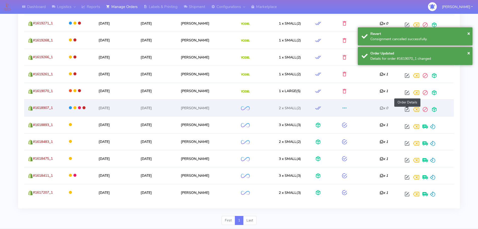
click at [407, 109] on span at bounding box center [407, 110] width 9 height 5
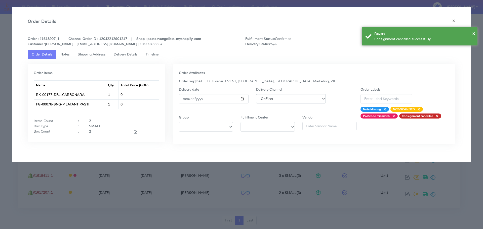
click at [293, 95] on select "DHL OnFleet Royal Mail DPD Yodel MaxOptra Amazon Collection" at bounding box center [291, 98] width 70 height 9
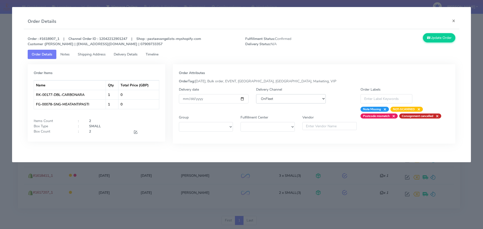
select select "5"
click at [256, 94] on select "DHL OnFleet Royal Mail DPD Yodel MaxOptra Amazon Collection" at bounding box center [291, 98] width 70 height 9
click at [430, 39] on button "Update Order" at bounding box center [439, 37] width 33 height 9
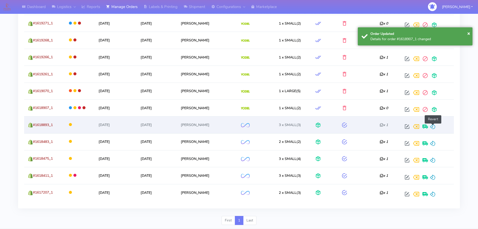
click at [433, 128] on span at bounding box center [433, 127] width 6 height 5
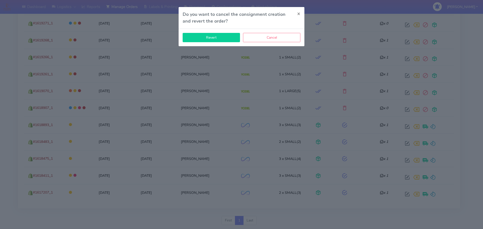
click at [188, 40] on button "Revert" at bounding box center [211, 37] width 57 height 9
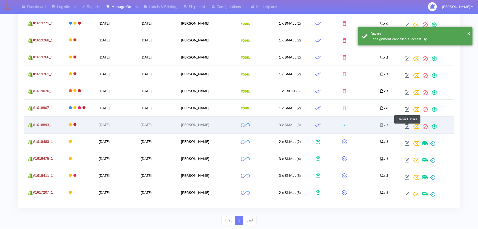
click at [406, 127] on span at bounding box center [407, 127] width 9 height 5
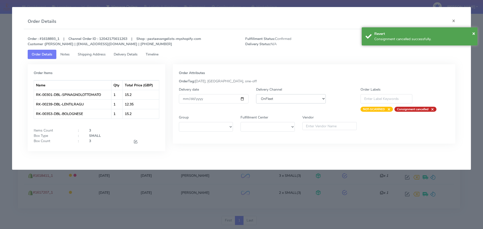
drag, startPoint x: 273, startPoint y: 99, endPoint x: 272, endPoint y: 102, distance: 2.8
click at [273, 99] on select "DHL OnFleet Royal Mail DPD Yodel MaxOptra Amazon Collection" at bounding box center [291, 98] width 70 height 9
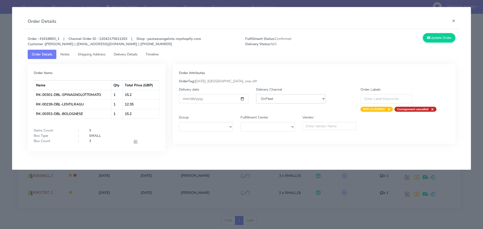
select select "5"
click at [256, 94] on select "DHL OnFleet Royal Mail DPD Yodel MaxOptra Amazon Collection" at bounding box center [291, 98] width 70 height 9
click at [447, 37] on button "Update Order" at bounding box center [439, 37] width 33 height 9
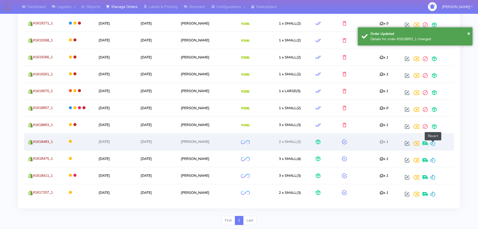
click at [432, 142] on span at bounding box center [433, 144] width 6 height 5
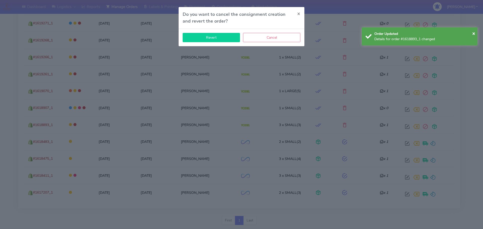
click at [215, 37] on button "Revert" at bounding box center [211, 37] width 57 height 9
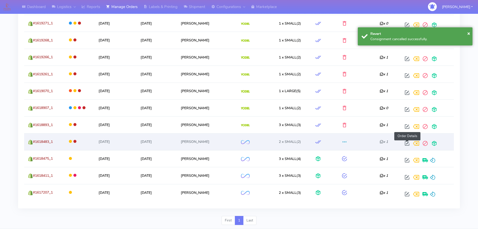
click at [408, 144] on span at bounding box center [407, 144] width 9 height 5
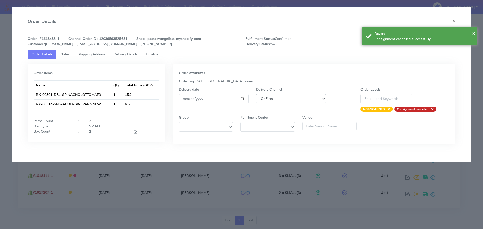
click at [304, 98] on select "DHL OnFleet Royal Mail DPD Yodel MaxOptra Amazon Collection" at bounding box center [291, 98] width 70 height 9
click at [256, 94] on select "DHL OnFleet Royal Mail DPD Yodel MaxOptra Amazon Collection" at bounding box center [291, 98] width 70 height 9
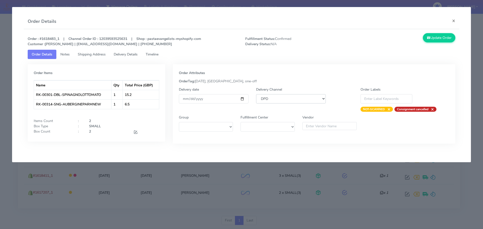
click at [283, 98] on select "DHL OnFleet Royal Mail DPD Yodel MaxOptra Amazon Collection" at bounding box center [291, 98] width 70 height 9
select select "5"
click at [256, 94] on select "DHL OnFleet Royal Mail DPD Yodel MaxOptra Amazon Collection" at bounding box center [291, 98] width 70 height 9
click at [447, 38] on button "Update Order" at bounding box center [439, 37] width 33 height 9
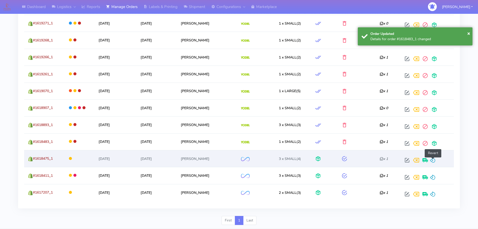
click at [435, 159] on span at bounding box center [433, 161] width 6 height 5
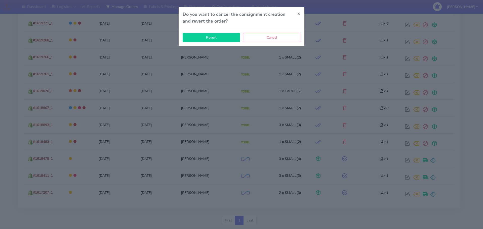
click at [219, 37] on button "Revert" at bounding box center [211, 37] width 57 height 9
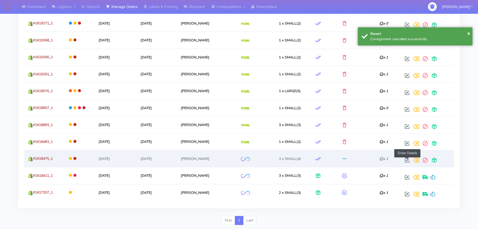
click at [405, 160] on span at bounding box center [407, 161] width 9 height 5
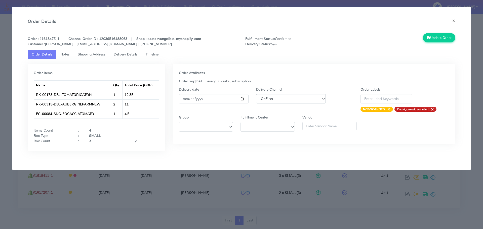
click at [263, 98] on select "DHL OnFleet Royal Mail DPD Yodel MaxOptra Amazon Collection" at bounding box center [291, 98] width 70 height 9
select select "5"
click at [256, 94] on select "DHL OnFleet Royal Mail DPD Yodel MaxOptra Amazon Collection" at bounding box center [291, 98] width 70 height 9
click at [432, 37] on button "Update Order" at bounding box center [439, 37] width 33 height 9
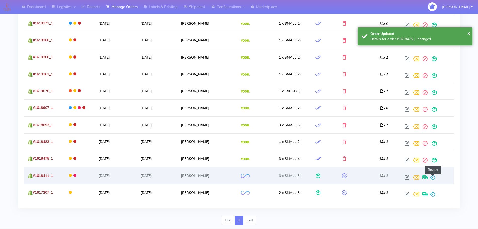
click at [433, 177] on span at bounding box center [433, 178] width 6 height 5
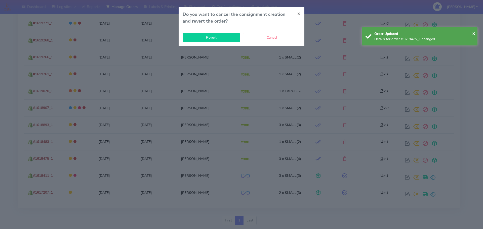
click at [208, 40] on button "Revert" at bounding box center [211, 37] width 57 height 9
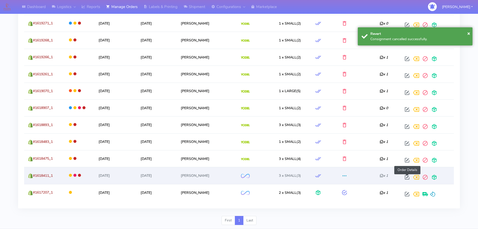
click at [406, 178] on span at bounding box center [407, 178] width 9 height 5
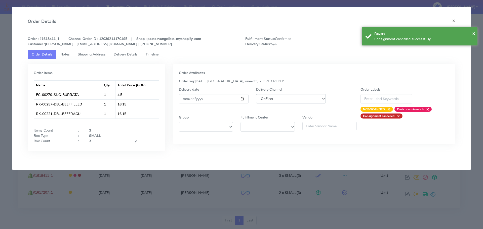
click at [290, 96] on select "DHL OnFleet Royal Mail DPD Yodel MaxOptra Amazon Collection" at bounding box center [291, 98] width 70 height 9
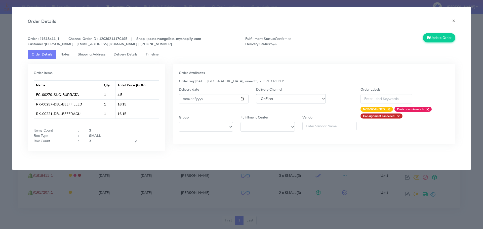
select select "5"
click at [256, 94] on select "DHL OnFleet Royal Mail DPD Yodel MaxOptra Amazon Collection" at bounding box center [291, 98] width 70 height 9
click at [453, 40] on button "Update Order" at bounding box center [439, 37] width 33 height 9
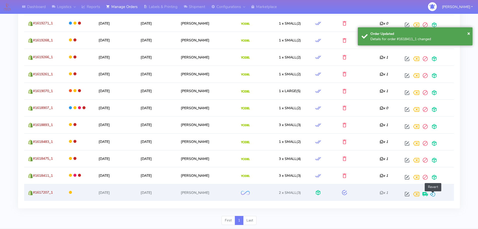
click at [433, 195] on span at bounding box center [433, 195] width 6 height 5
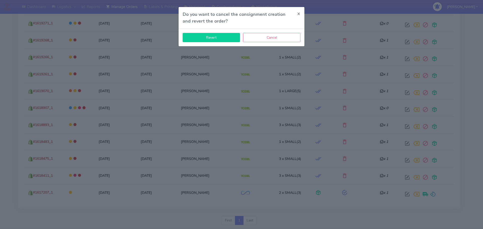
click at [207, 38] on button "Revert" at bounding box center [211, 37] width 57 height 9
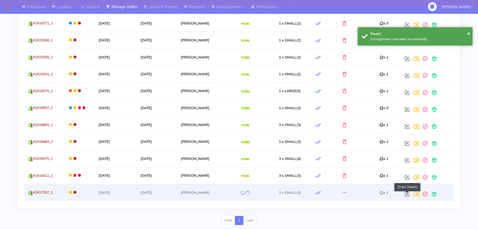
click at [408, 196] on span at bounding box center [407, 195] width 9 height 5
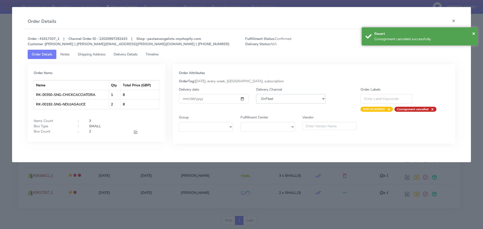
click at [304, 101] on select "DHL OnFleet Royal Mail DPD Yodel MaxOptra Amazon Collection" at bounding box center [291, 98] width 70 height 9
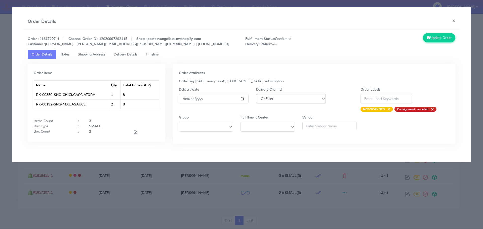
select select "5"
click at [256, 94] on select "DHL OnFleet Royal Mail DPD Yodel MaxOptra Amazon Collection" at bounding box center [291, 98] width 70 height 9
click at [444, 36] on button "Update Order" at bounding box center [439, 37] width 33 height 9
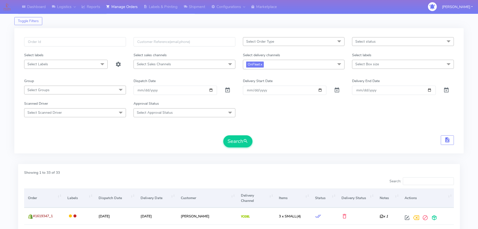
scroll to position [0, 0]
